Goal: Task Accomplishment & Management: Use online tool/utility

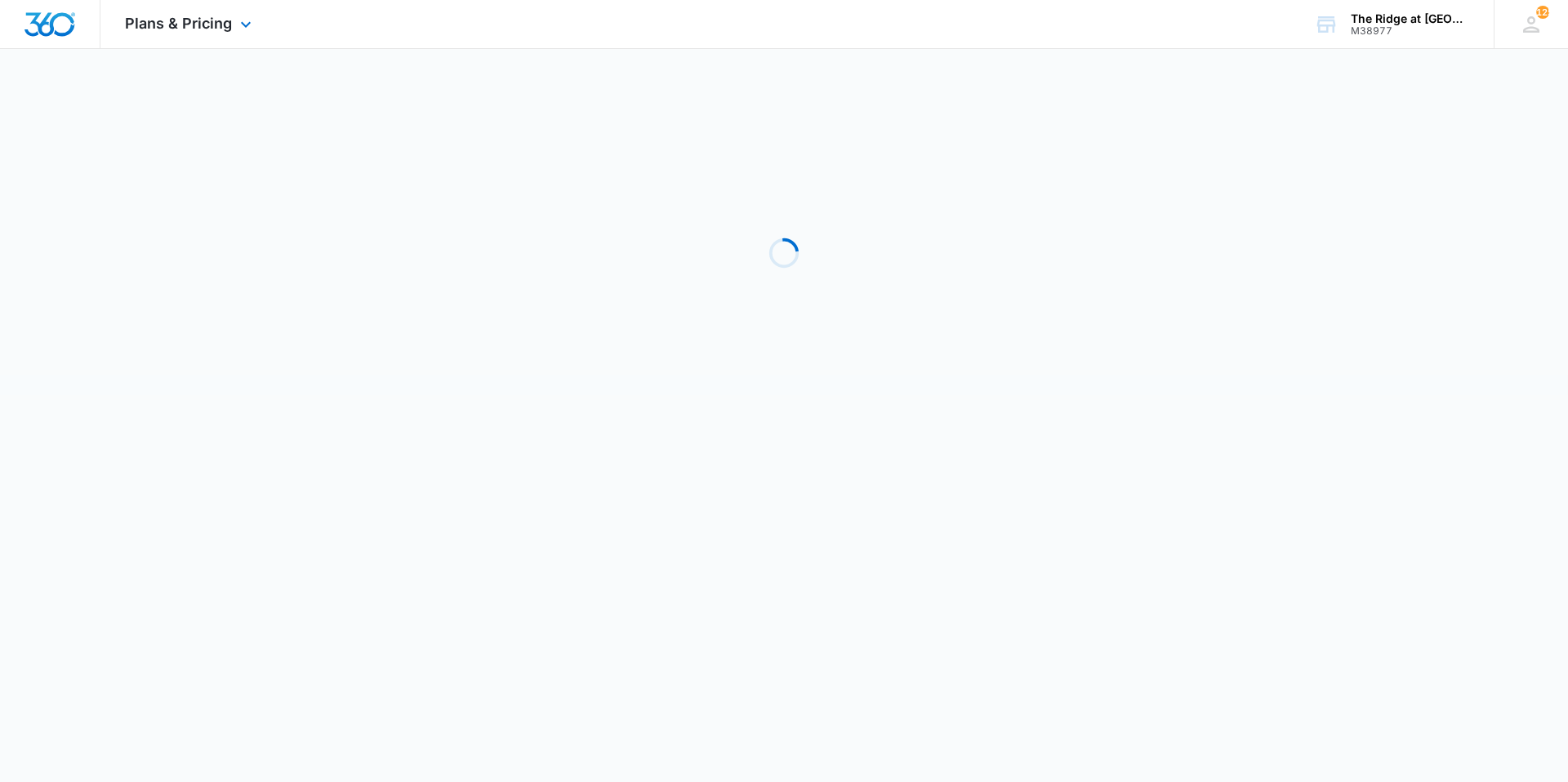
click at [174, 37] on div "Plans & Pricing Apps Reputation Websites Forms CRM Email Social Shop Payments P…" at bounding box center [190, 24] width 179 height 48
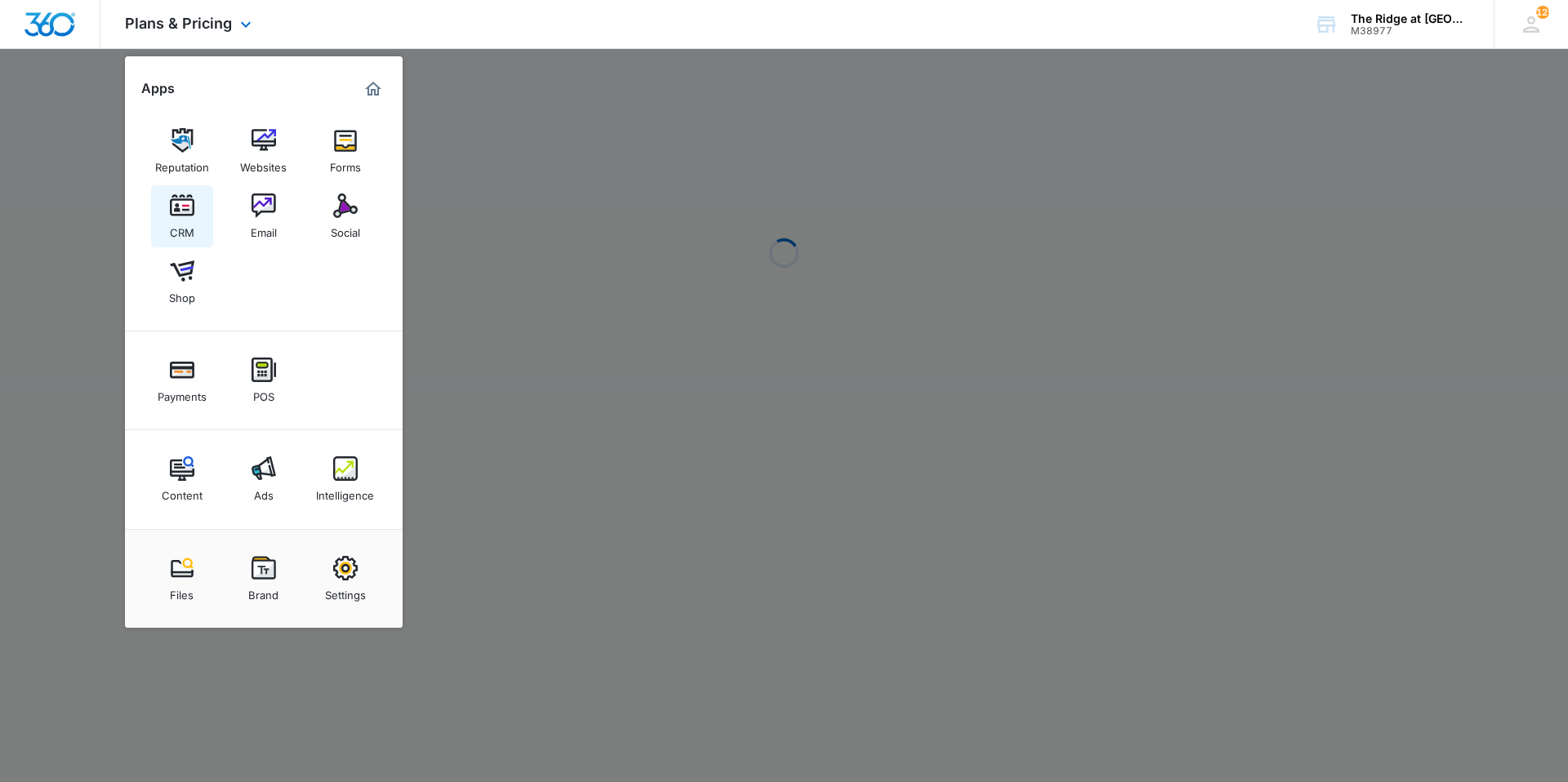
click at [182, 207] on img at bounding box center [181, 206] width 24 height 24
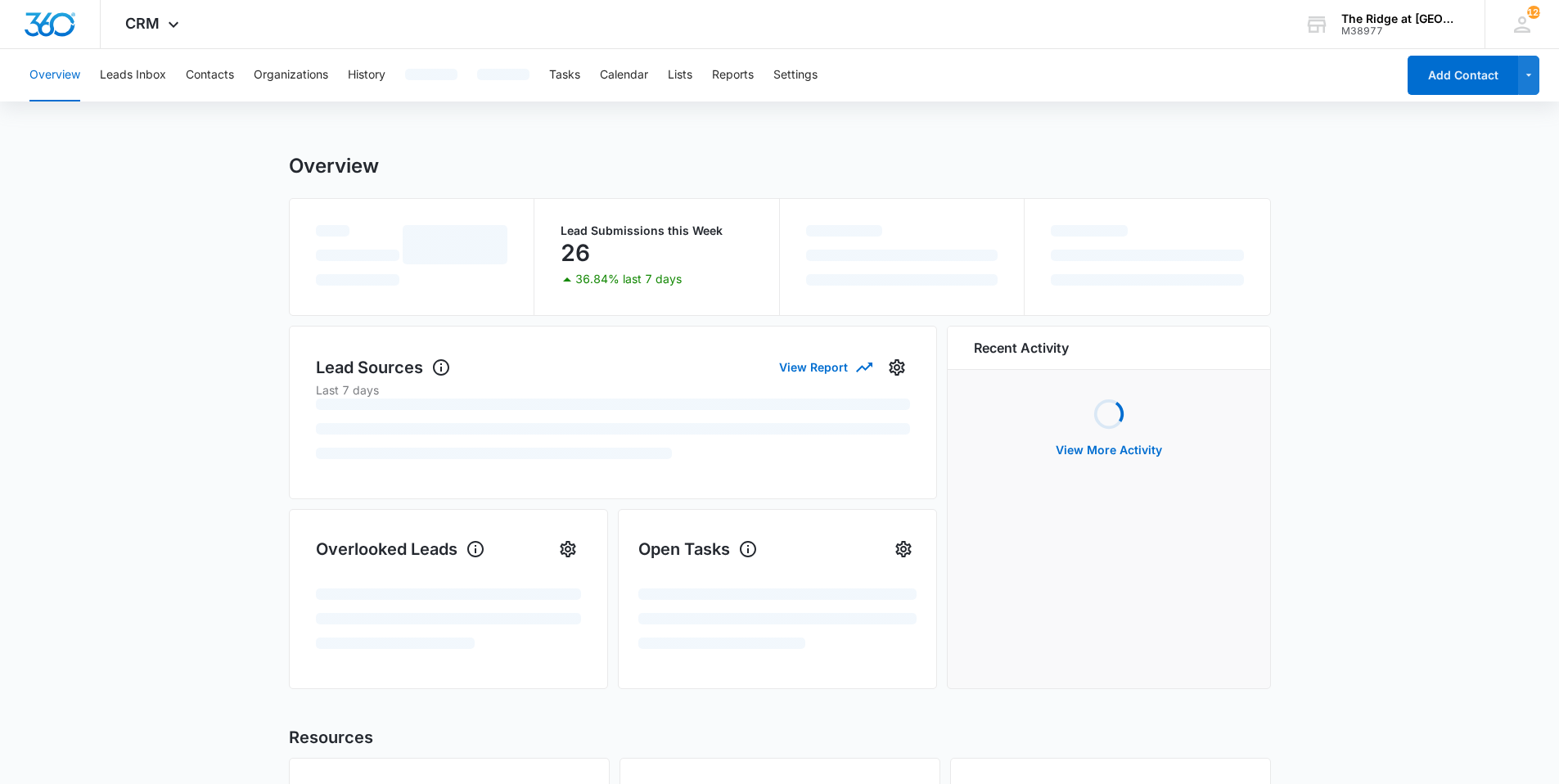
click at [184, 75] on div "Overview Leads Inbox Contacts Organizations History Tasks Calendar Lists Report…" at bounding box center [708, 75] width 1376 height 53
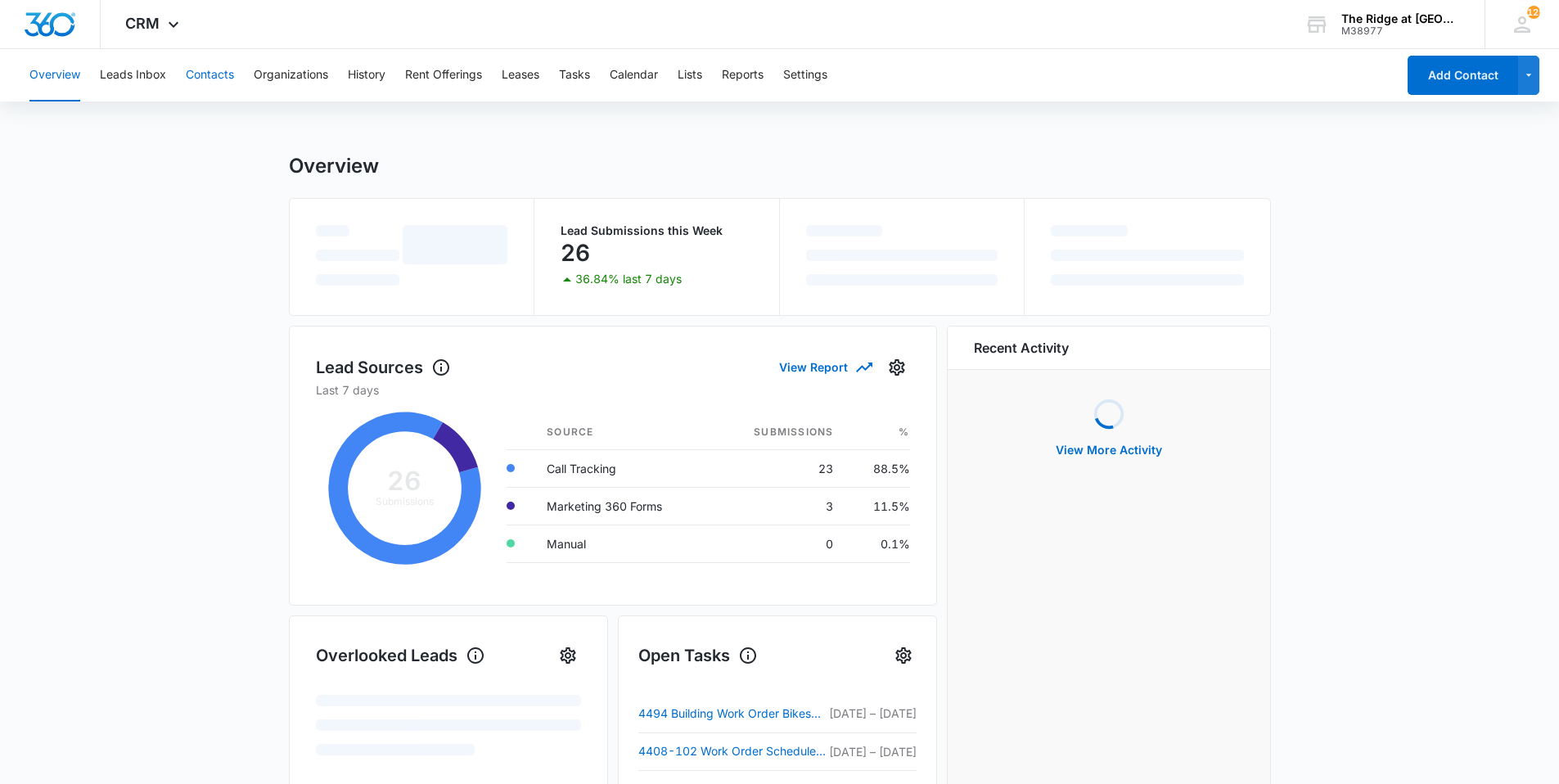
click at [205, 74] on button "Contacts" at bounding box center [210, 75] width 48 height 53
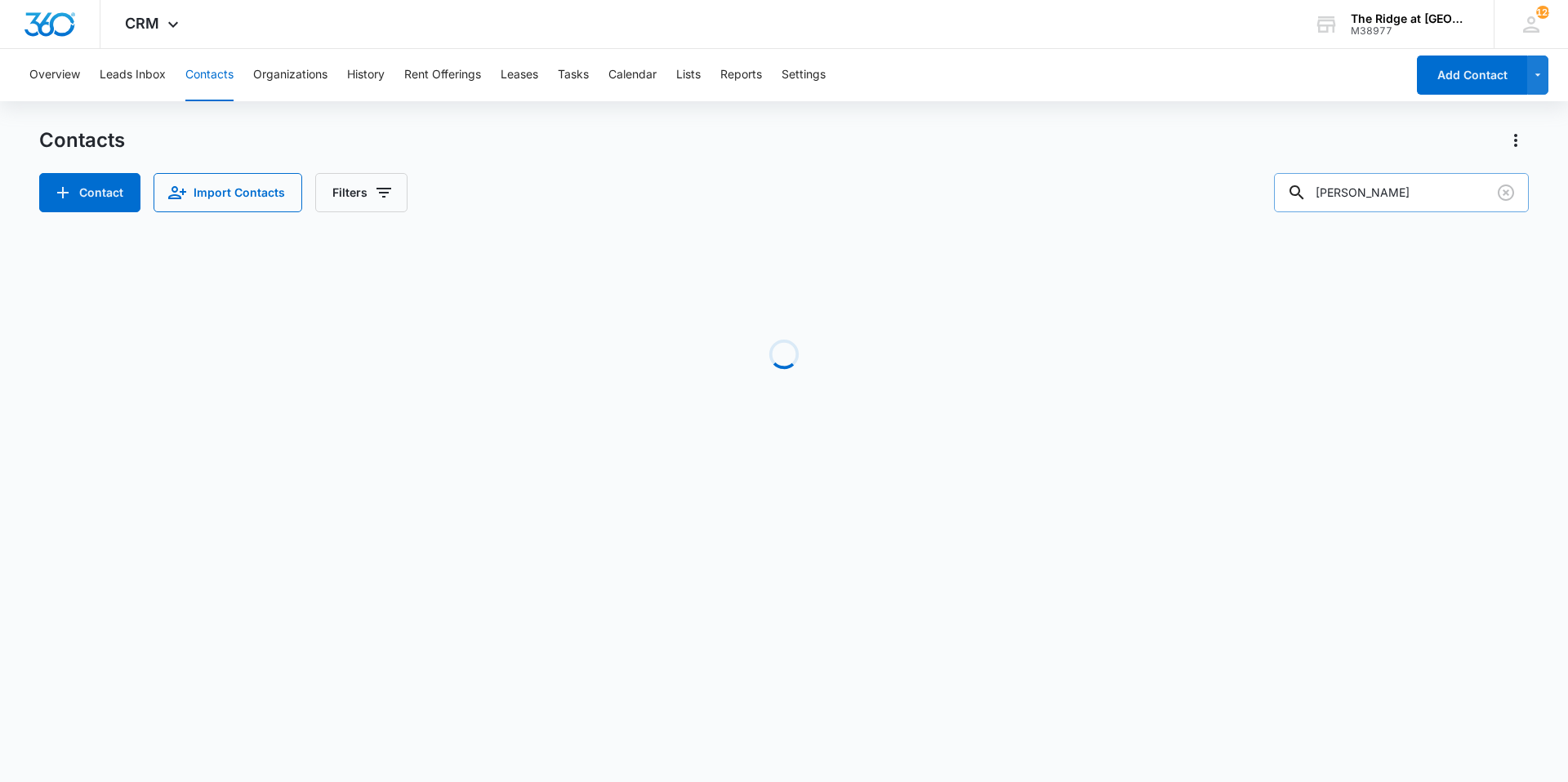
click at [758, 193] on input "[PERSON_NAME]" at bounding box center [1400, 192] width 255 height 39
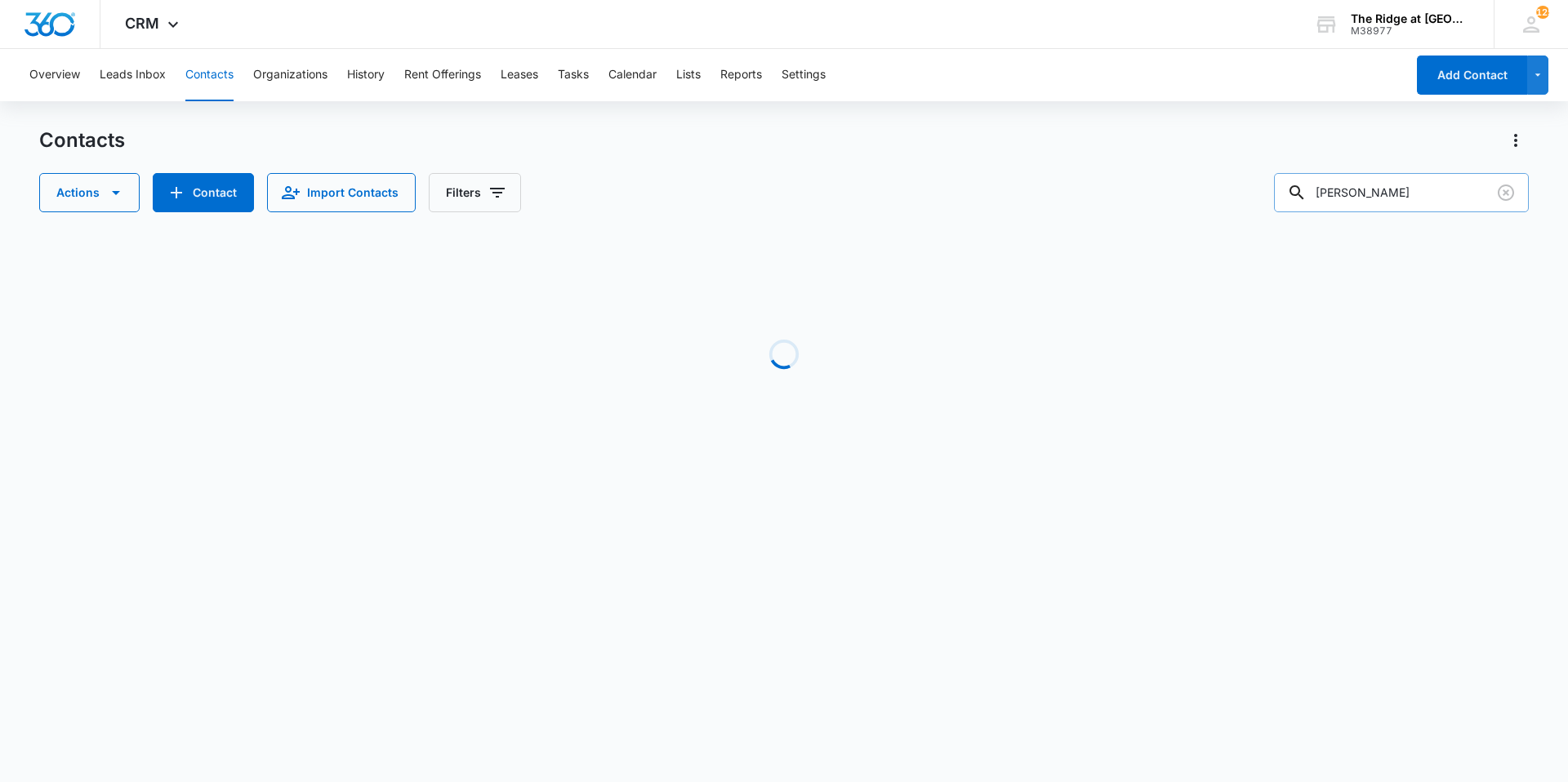
type input "[PERSON_NAME]"
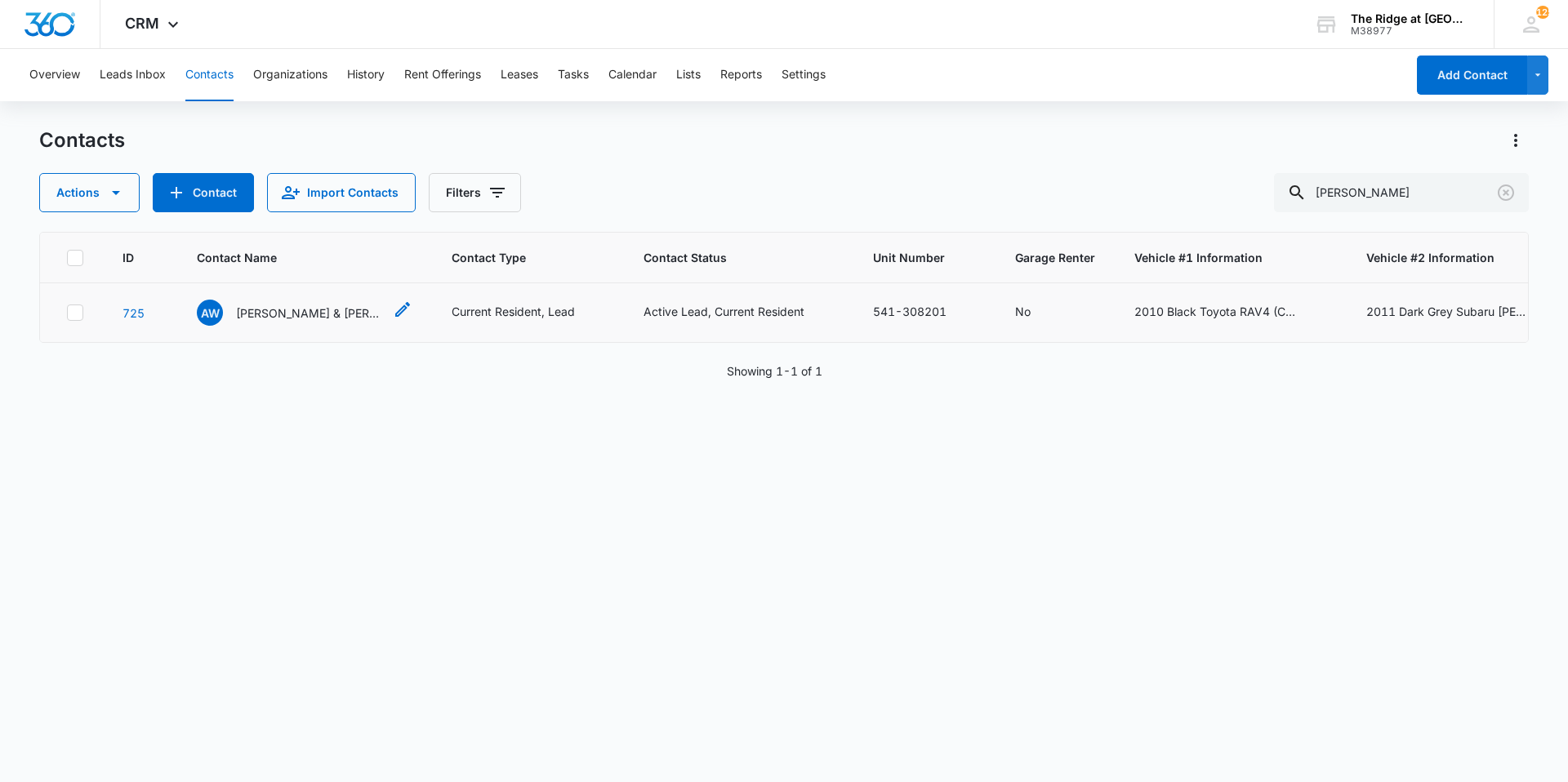
click at [357, 323] on div "AW [PERSON_NAME] & [PERSON_NAME]" at bounding box center [289, 313] width 186 height 26
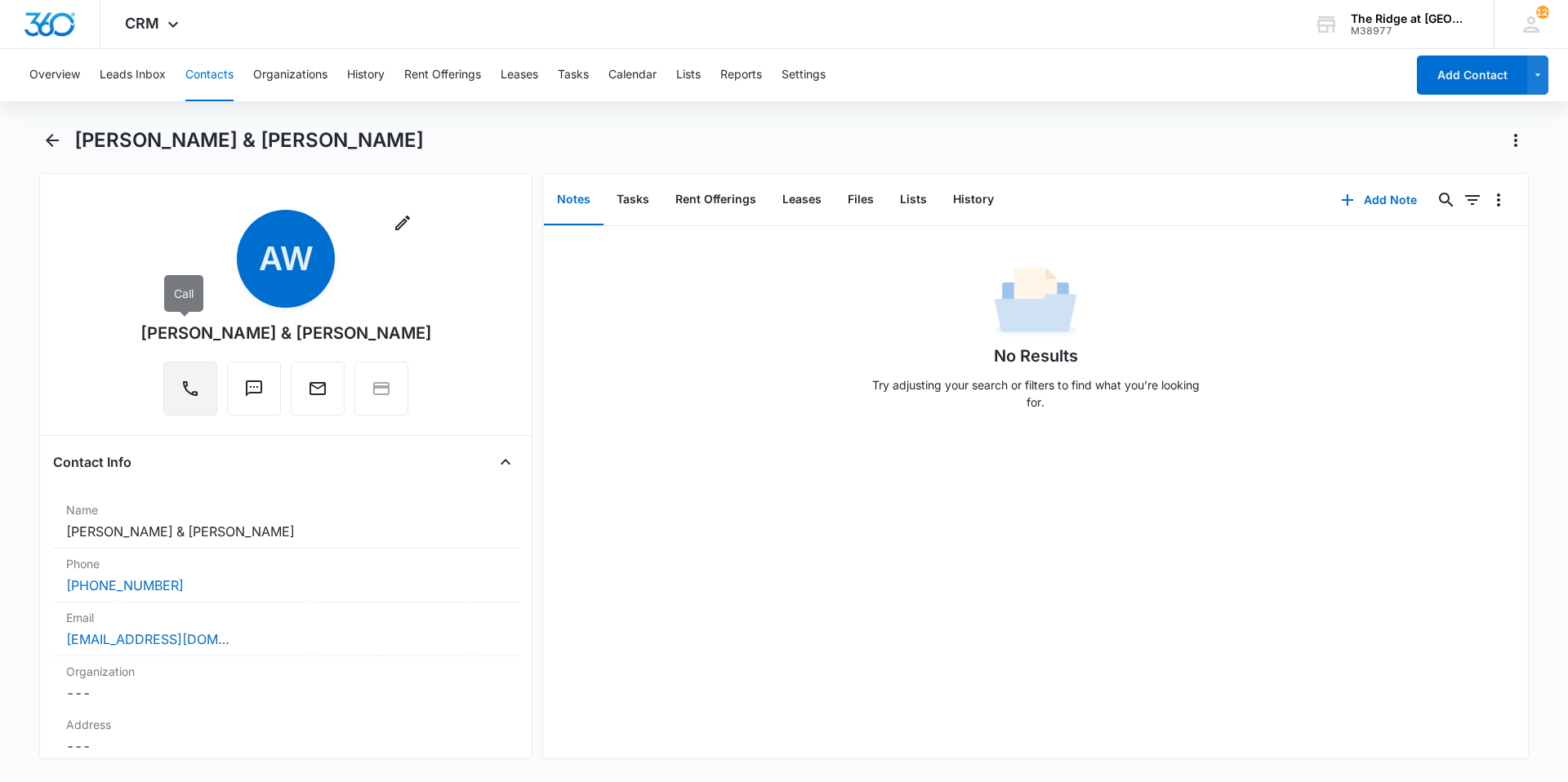
scroll to position [245, 0]
